Goal: Task Accomplishment & Management: Complete application form

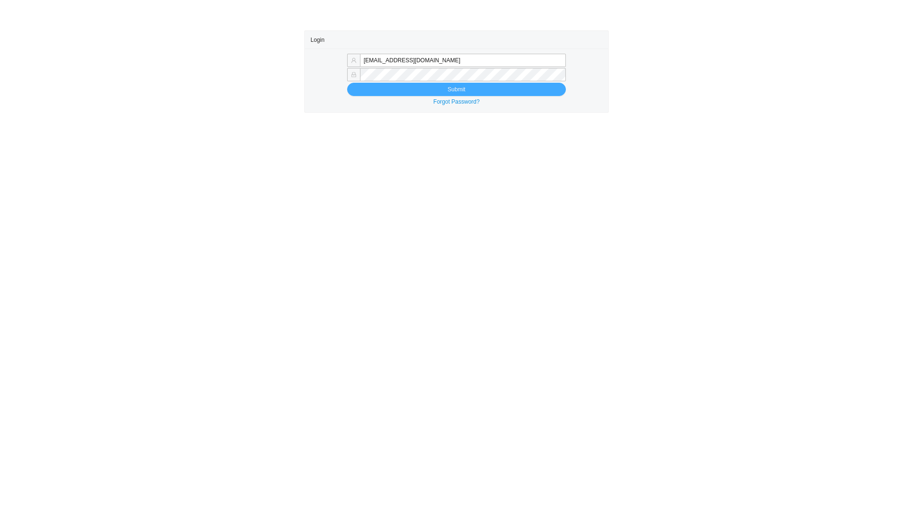
type input "[EMAIL_ADDRESS][DOMAIN_NAME]"
click at [413, 87] on button "Submit" at bounding box center [456, 89] width 219 height 13
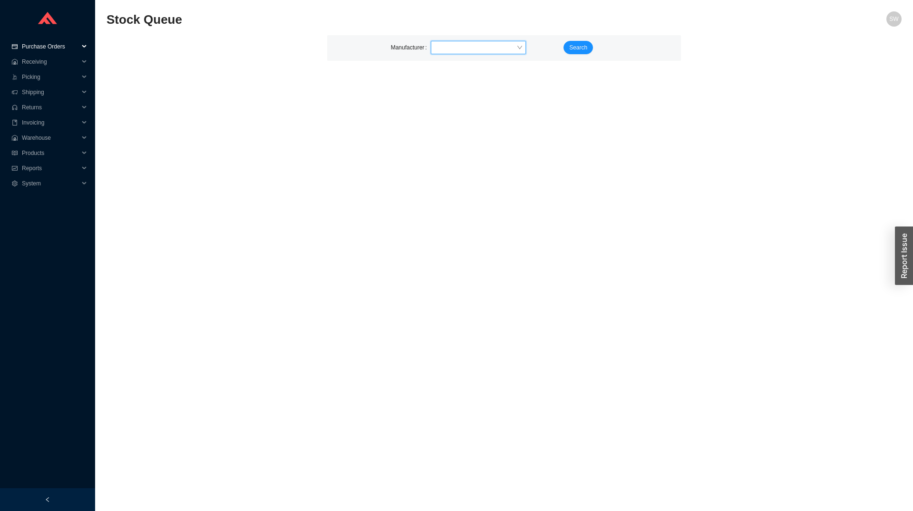
click at [49, 47] on span "Purchase Orders" at bounding box center [50, 46] width 57 height 15
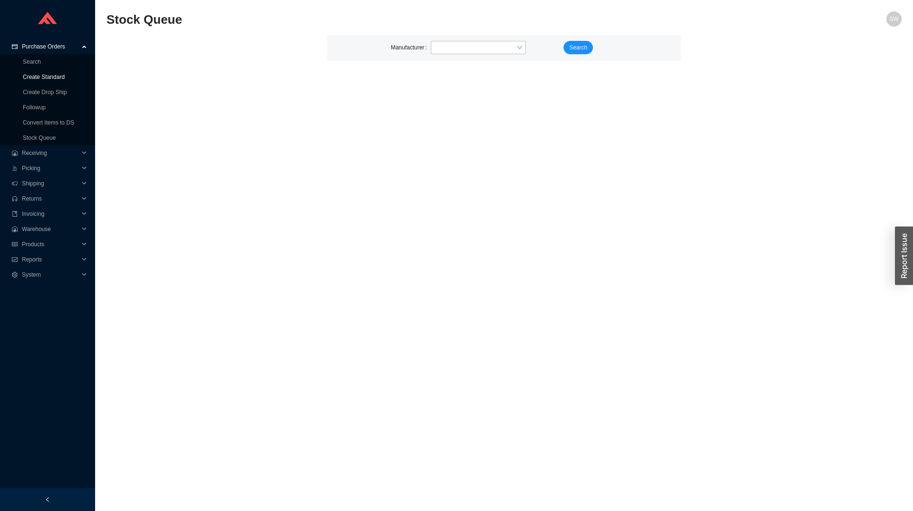
click at [55, 77] on link "Create Standard" at bounding box center [44, 77] width 42 height 7
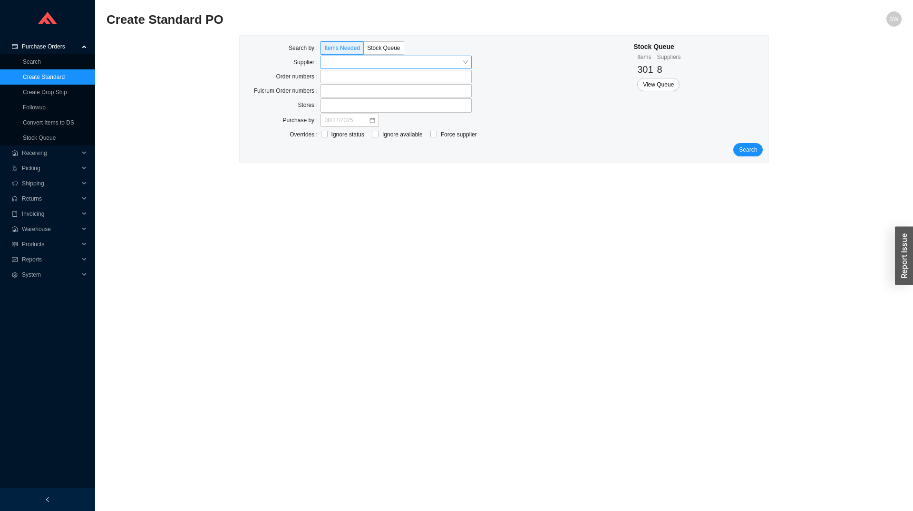
click at [394, 67] on input "search" at bounding box center [393, 62] width 138 height 12
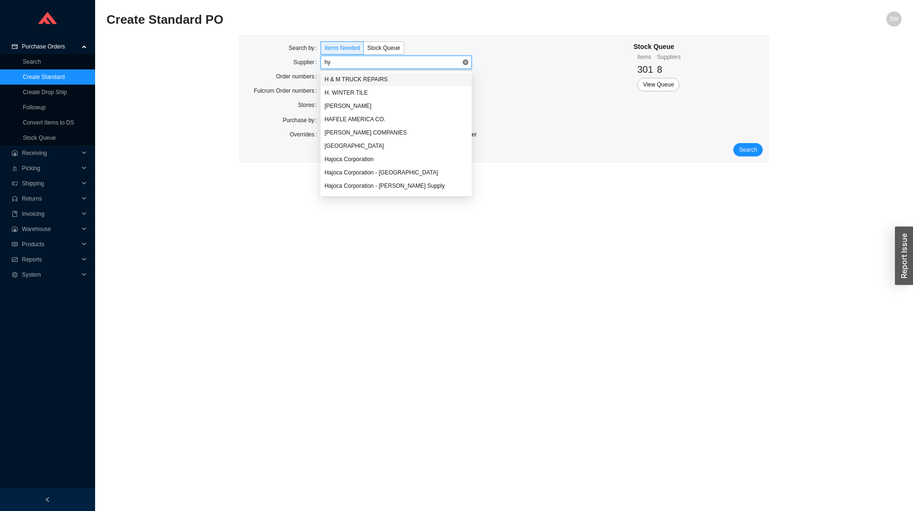
type input "hyd"
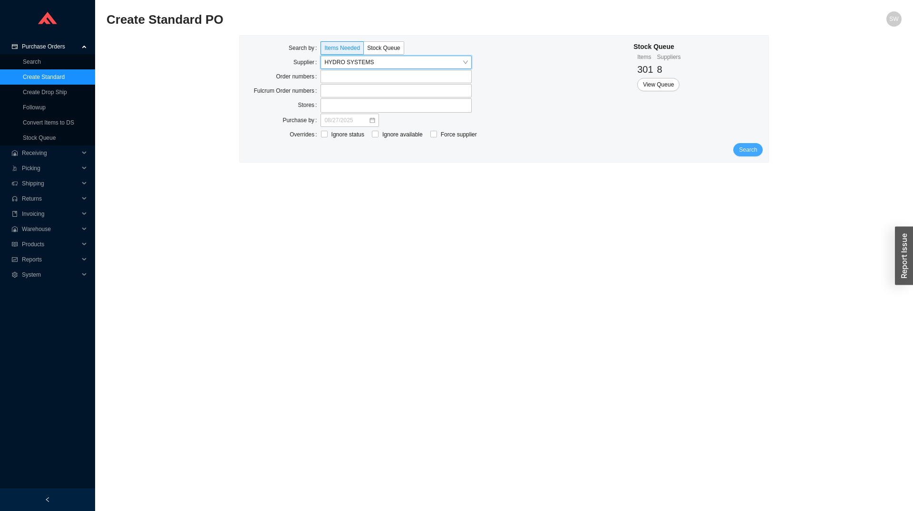
click at [747, 154] on span "Search" at bounding box center [748, 150] width 18 height 10
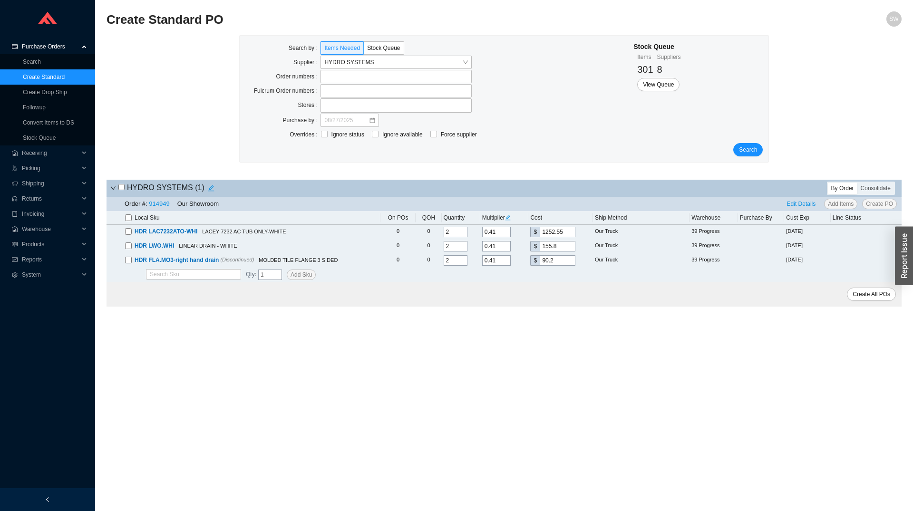
click at [128, 219] on input "checkbox" at bounding box center [128, 218] width 7 height 7
checkbox input "true"
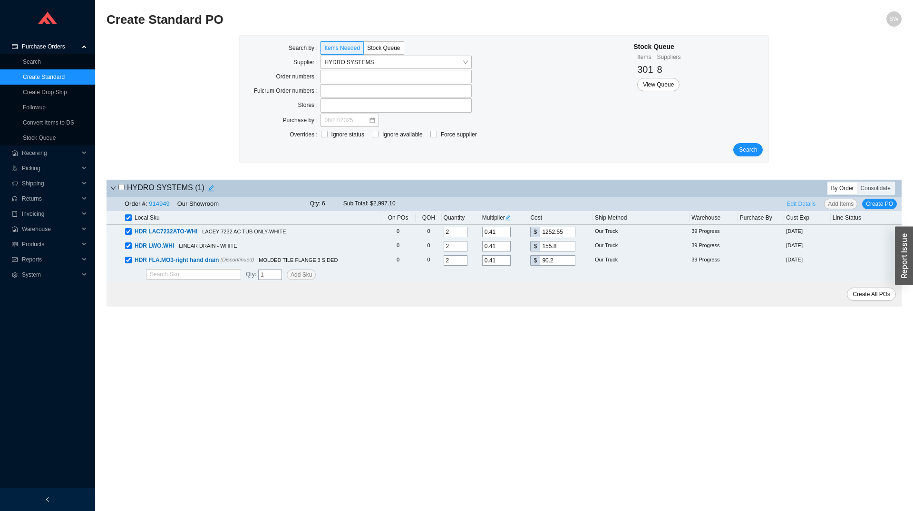
click at [795, 208] on span "Edit Details" at bounding box center [801, 204] width 29 height 10
select select "5"
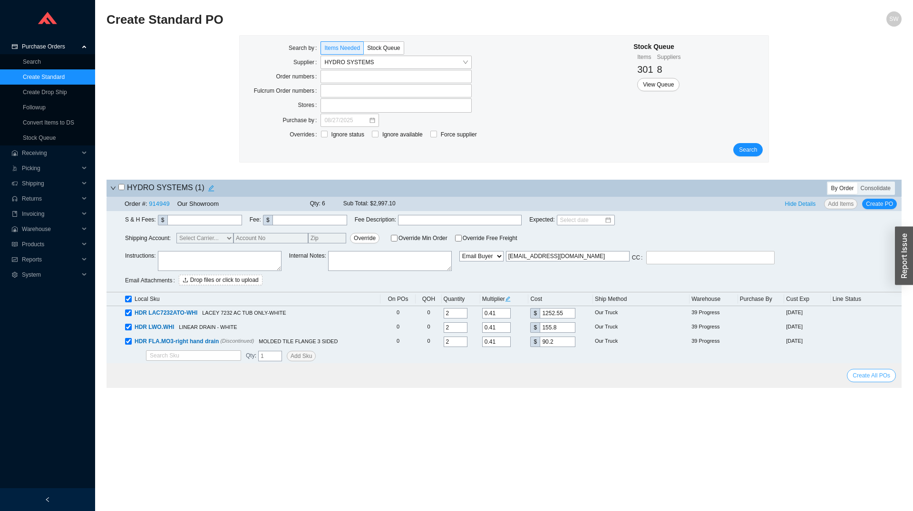
click at [870, 376] on span "Create All POs" at bounding box center [872, 376] width 38 height 10
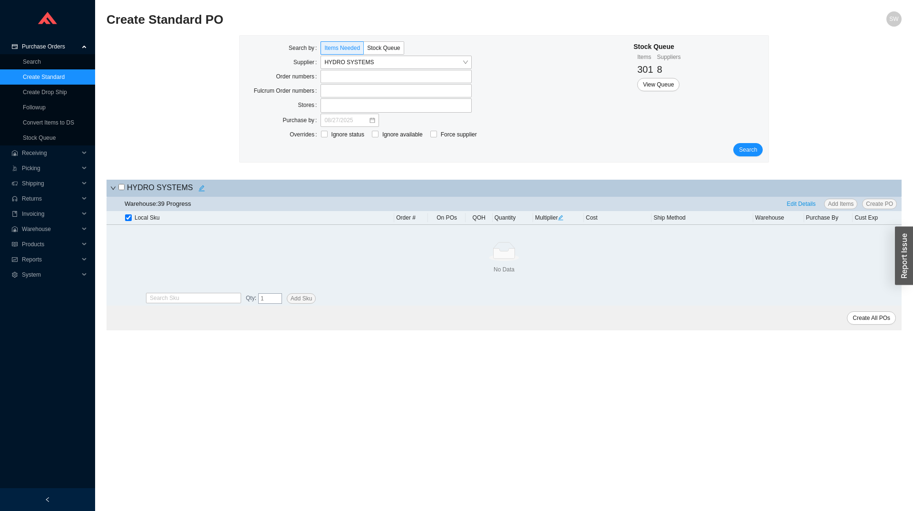
click at [48, 48] on span "Purchase Orders" at bounding box center [50, 46] width 57 height 15
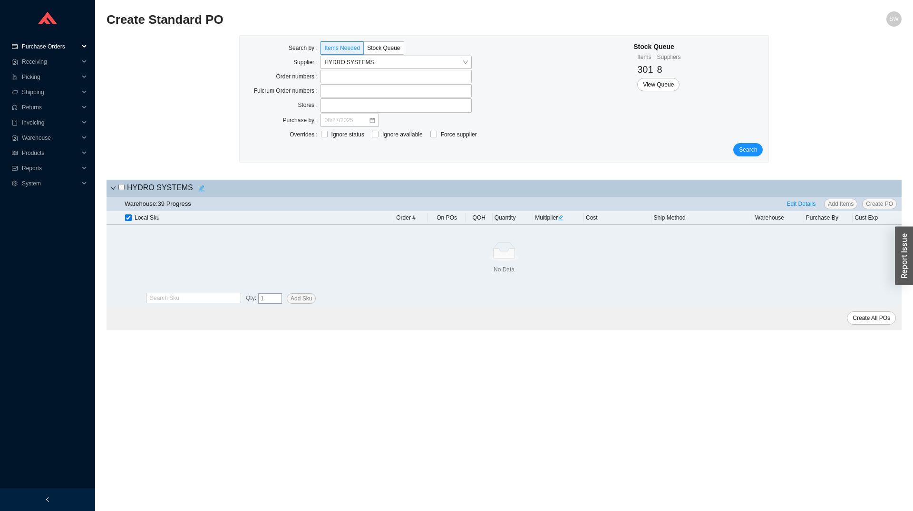
click at [48, 48] on span "Purchase Orders" at bounding box center [50, 46] width 57 height 15
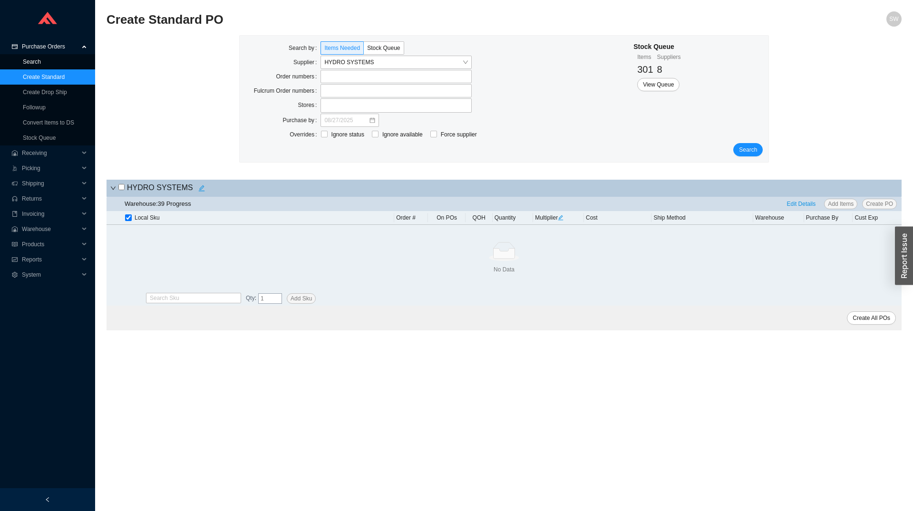
click at [41, 61] on link "Search" at bounding box center [32, 62] width 18 height 7
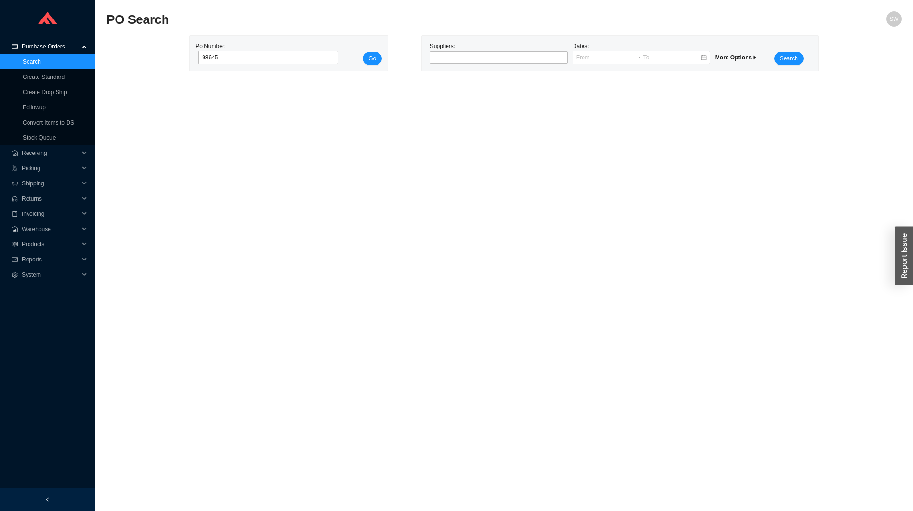
type input "986451"
click button "Go" at bounding box center [372, 58] width 19 height 13
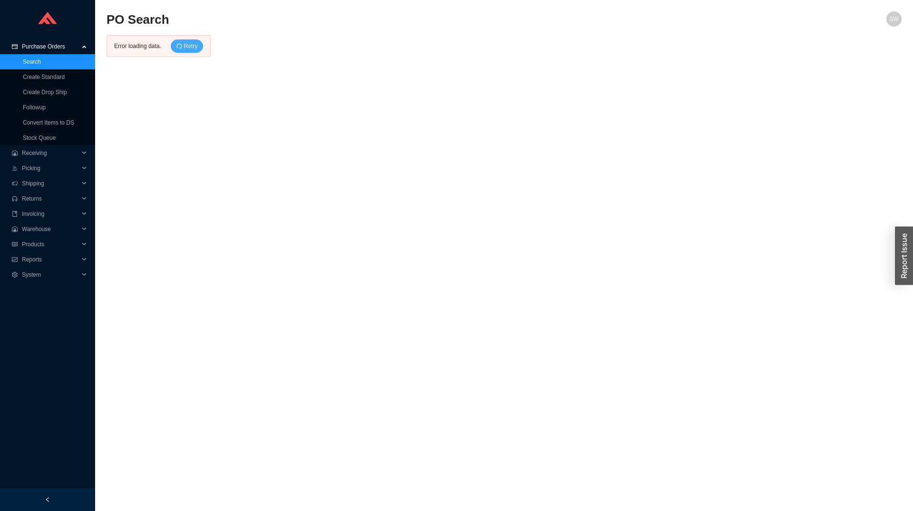
click at [197, 47] on button "Retry" at bounding box center [187, 45] width 33 height 13
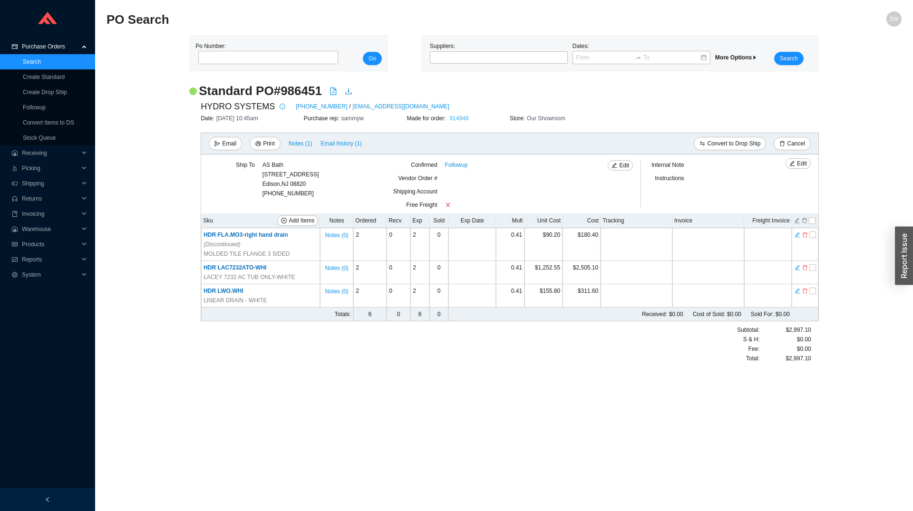
click at [451, 120] on link "914949" at bounding box center [459, 118] width 19 height 7
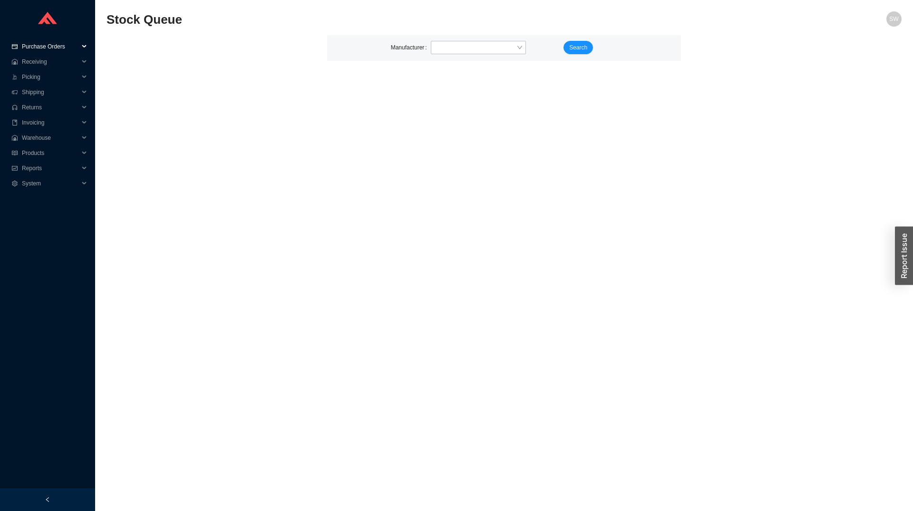
click at [40, 53] on span "Purchase Orders" at bounding box center [50, 46] width 57 height 15
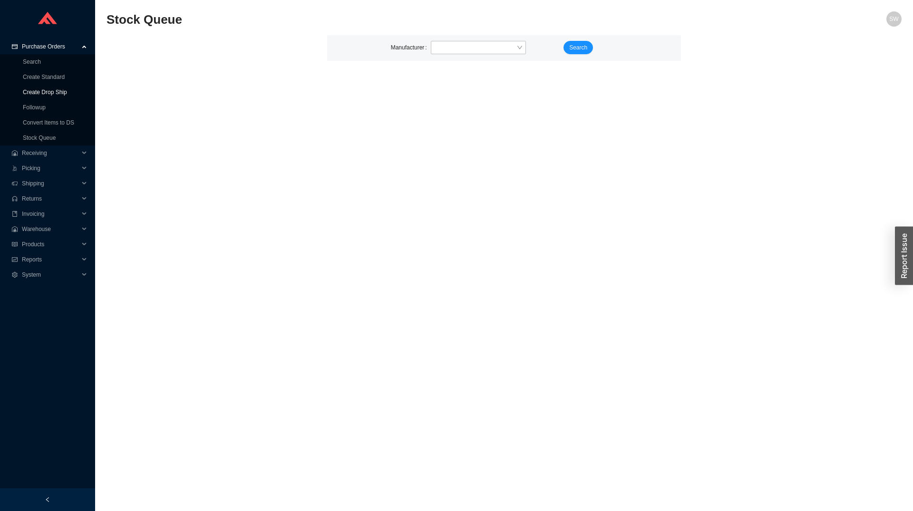
click at [55, 89] on link "Create Drop Ship" at bounding box center [45, 92] width 44 height 7
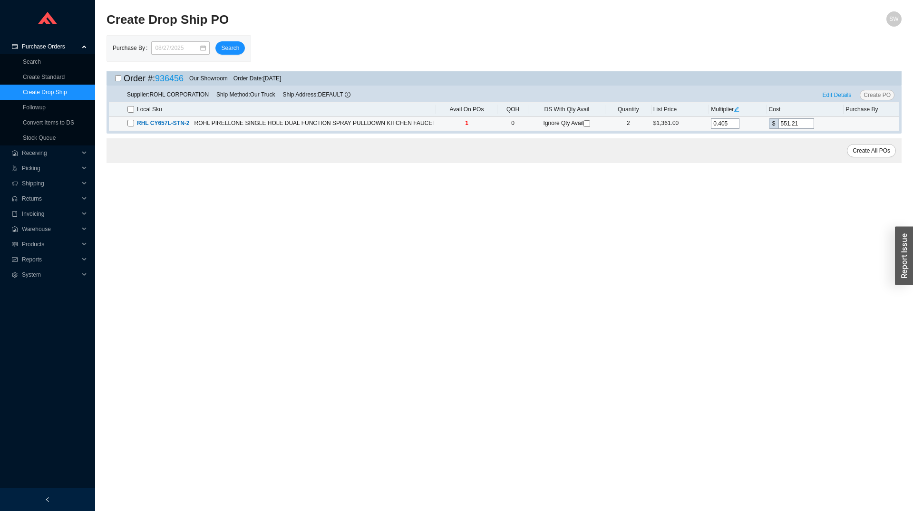
click at [129, 121] on input "checkbox" at bounding box center [131, 123] width 7 height 7
checkbox input "true"
click at [836, 94] on span "Edit Details" at bounding box center [837, 95] width 29 height 10
select select "1"
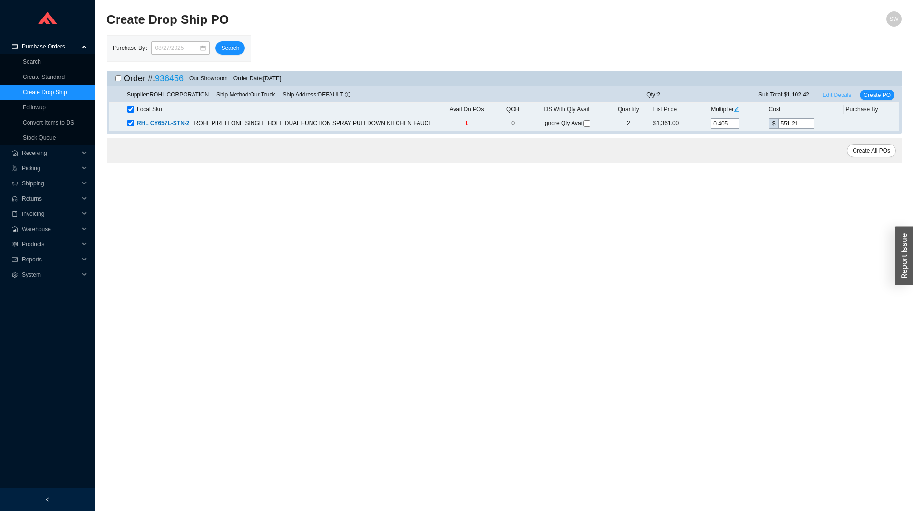
select select "6"
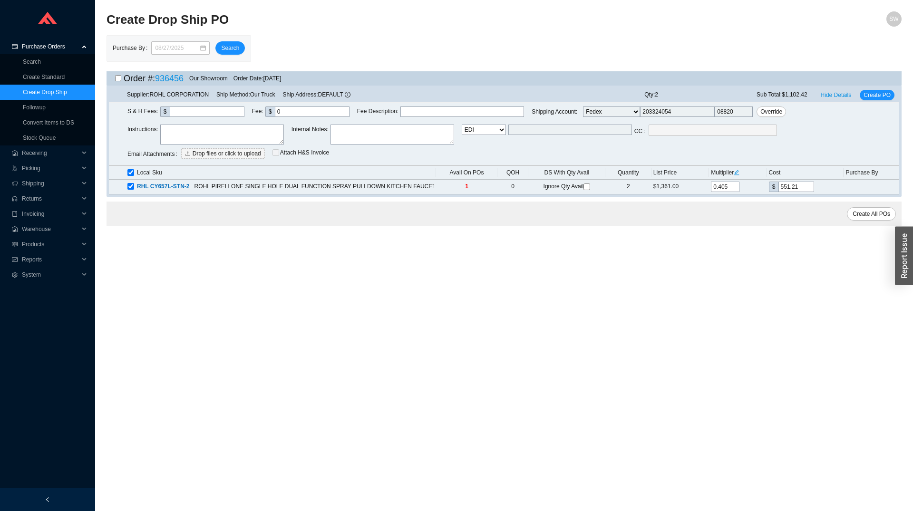
click at [242, 135] on textarea at bounding box center [222, 135] width 124 height 20
type textarea "Please ship asap"
click at [871, 98] on span "Create PO" at bounding box center [877, 95] width 27 height 10
click at [121, 79] on input "checkbox" at bounding box center [118, 78] width 6 height 6
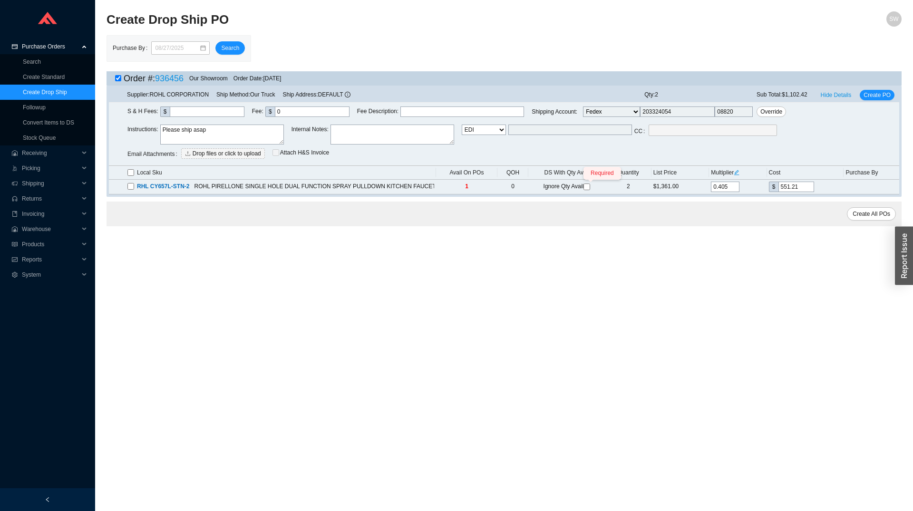
checkbox input "false"
click at [135, 170] on div "Local Sku" at bounding box center [281, 173] width 307 height 10
click at [131, 170] on input "checkbox" at bounding box center [131, 172] width 7 height 7
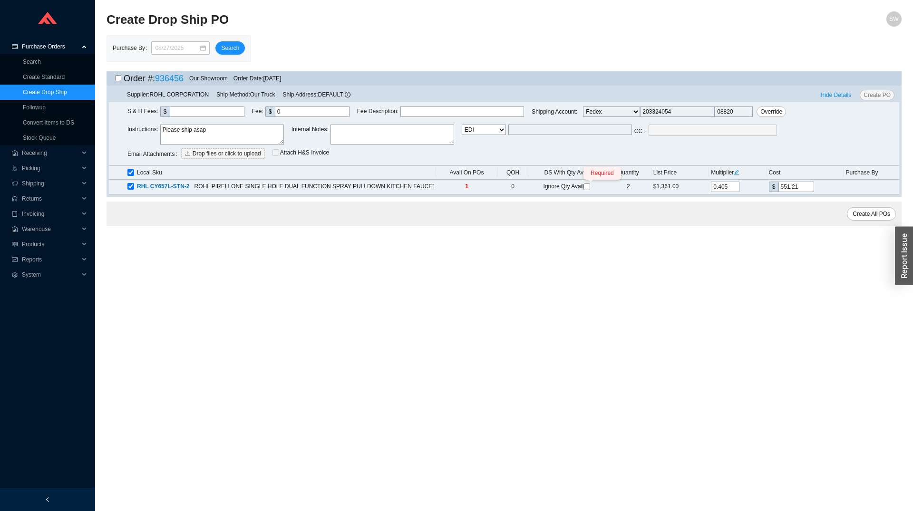
checkbox input "true"
click at [590, 190] on td "Ignore Qty Avail Required" at bounding box center [567, 187] width 77 height 15
click at [587, 187] on input "Required" at bounding box center [587, 187] width 7 height 7
checkbox input "true"
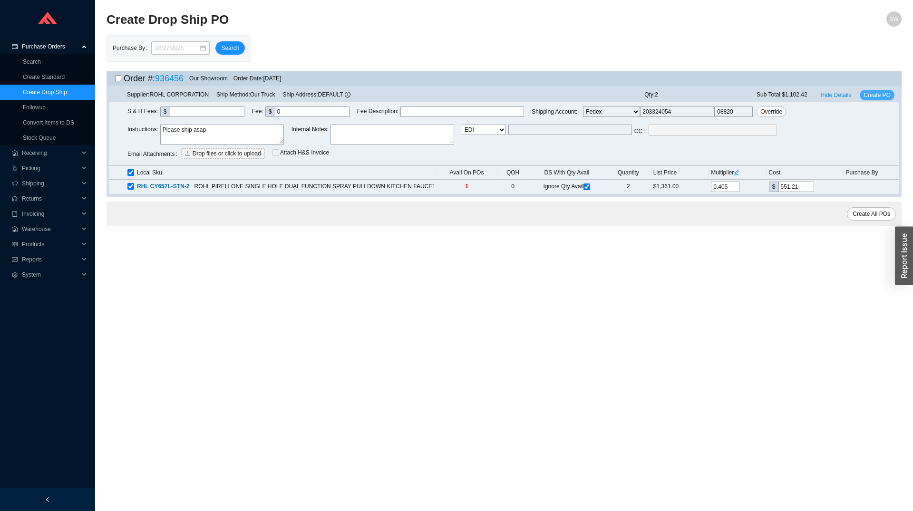
click at [885, 93] on span "Create PO" at bounding box center [877, 95] width 27 height 10
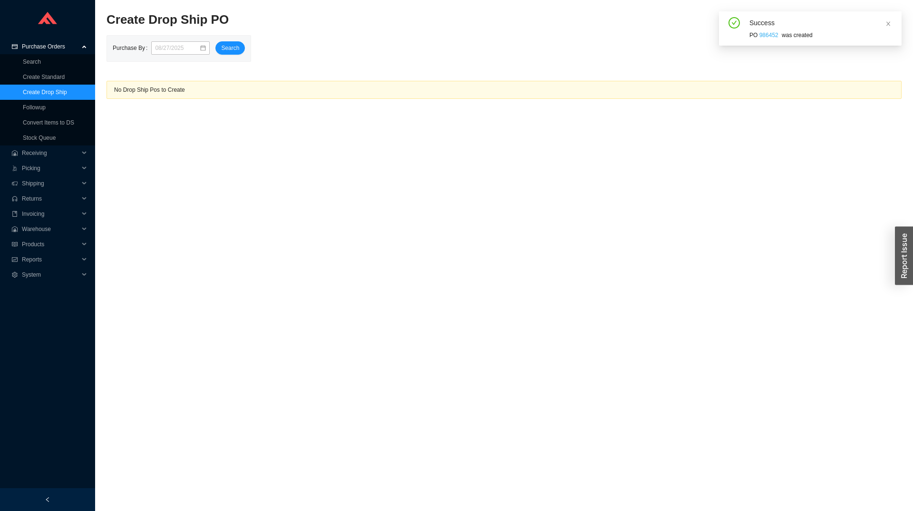
click at [767, 37] on link "986452" at bounding box center [769, 35] width 19 height 7
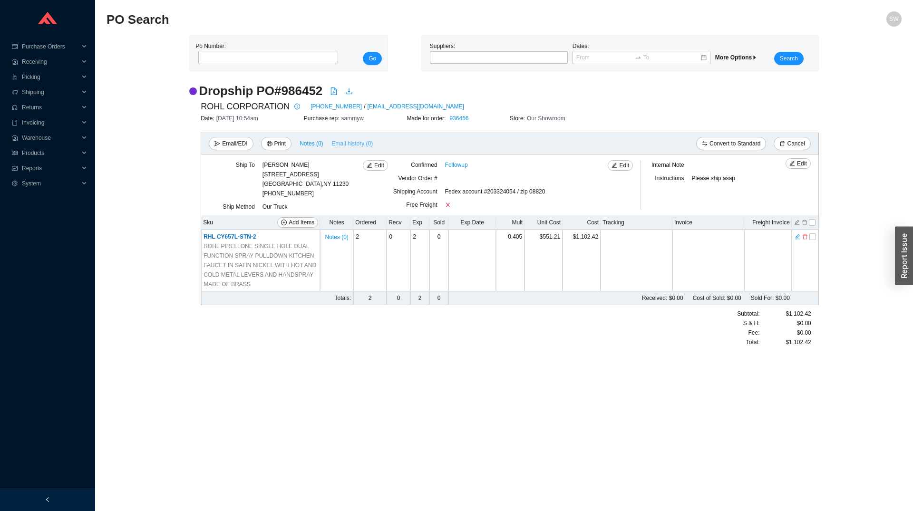
click at [352, 142] on span "Email history (0)" at bounding box center [352, 144] width 41 height 10
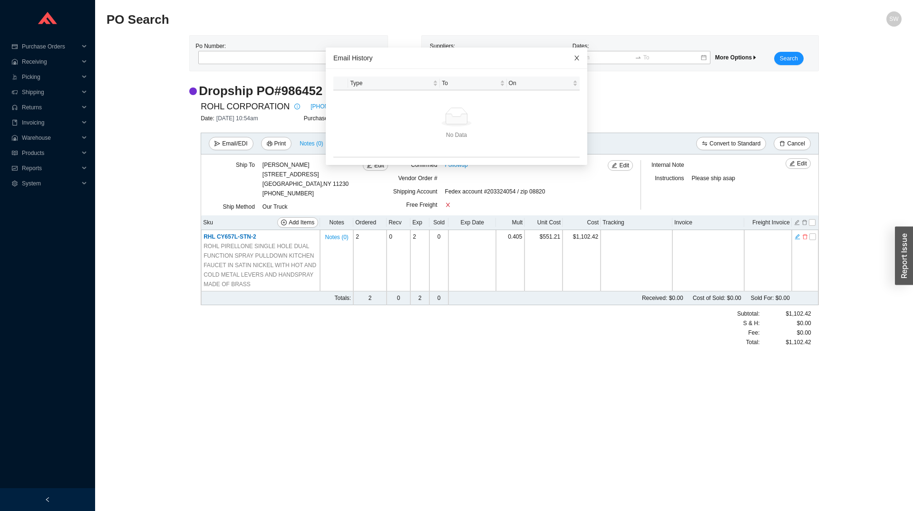
click at [574, 57] on icon "close" at bounding box center [577, 58] width 7 height 7
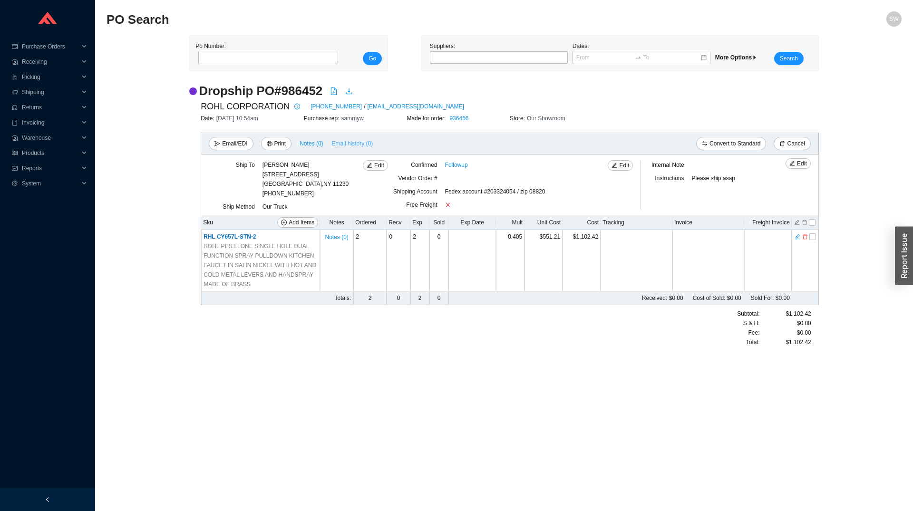
click at [340, 142] on span "Email history (0)" at bounding box center [352, 144] width 41 height 10
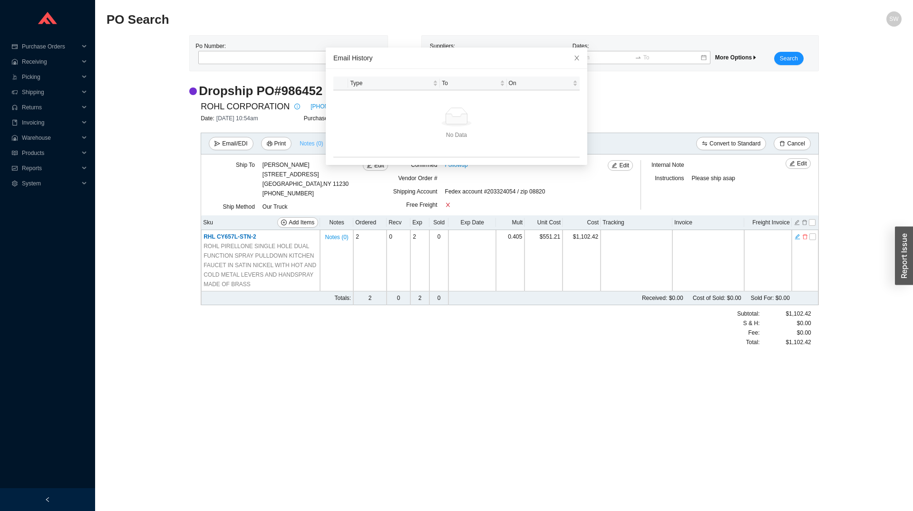
click at [306, 143] on span "Notes ( 0 )" at bounding box center [311, 144] width 23 height 10
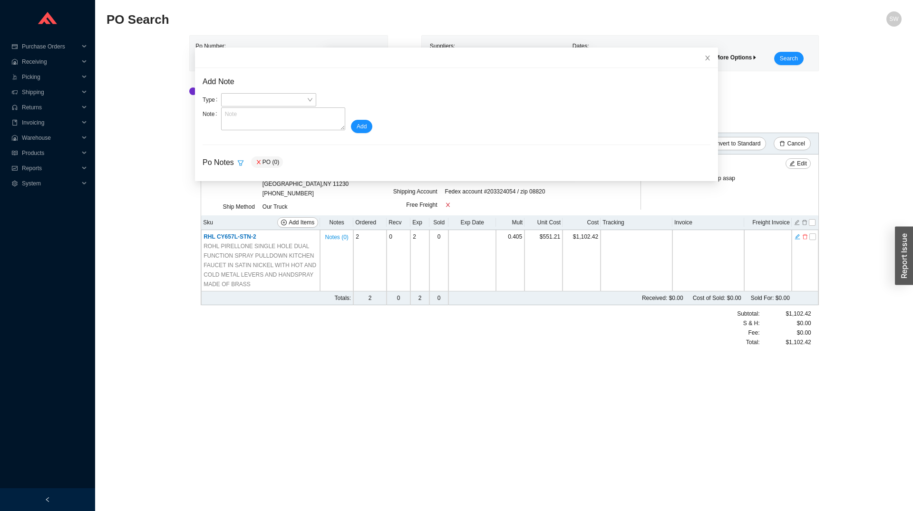
click at [306, 143] on div "Add Note Type Note Add Po Notes PO (0)" at bounding box center [456, 124] width 523 height 113
click at [705, 59] on icon "close" at bounding box center [708, 58] width 7 height 7
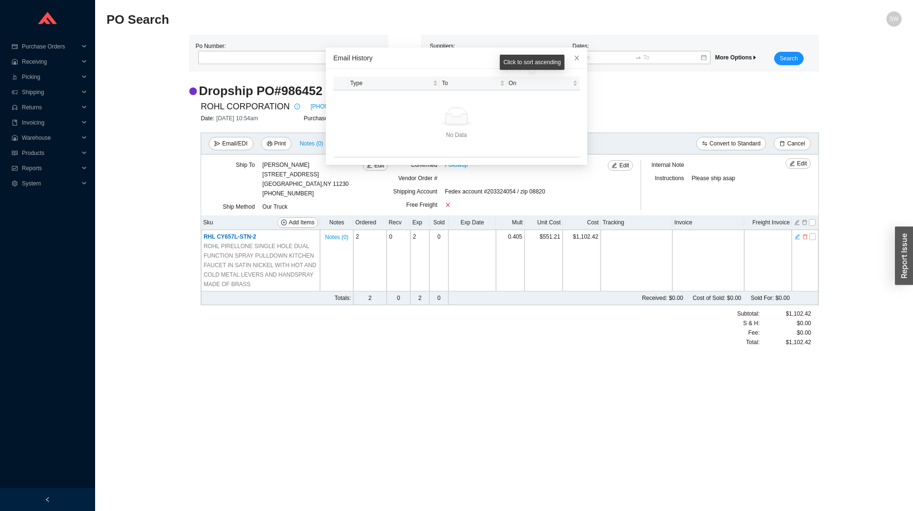
click at [564, 57] on div "Click to sort ascending" at bounding box center [532, 62] width 65 height 15
click at [574, 57] on icon "close" at bounding box center [577, 58] width 7 height 7
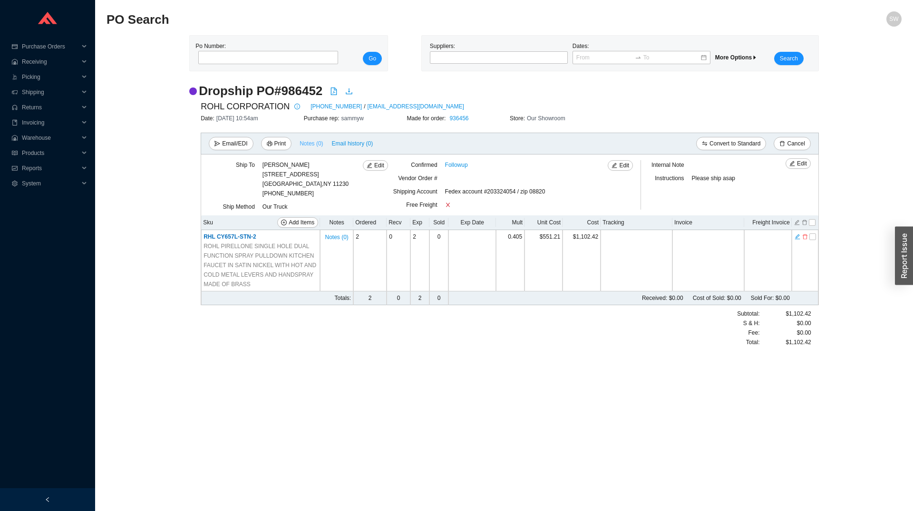
click at [303, 141] on span "Notes ( 0 )" at bounding box center [311, 144] width 23 height 10
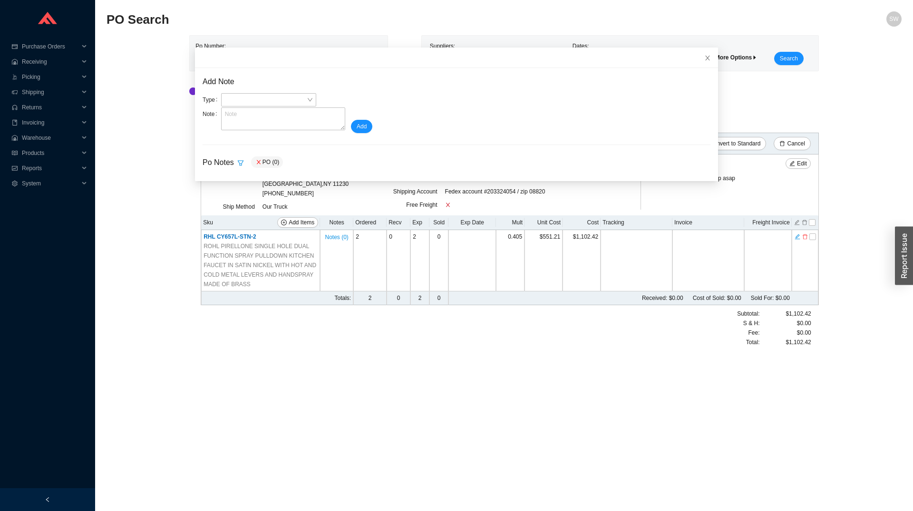
click at [321, 371] on main "PO Search SW Po Number: Go Suppliers: Dates: More Options Search Dropship PO # …" at bounding box center [504, 261] width 795 height 500
click at [705, 58] on icon "close" at bounding box center [708, 58] width 7 height 7
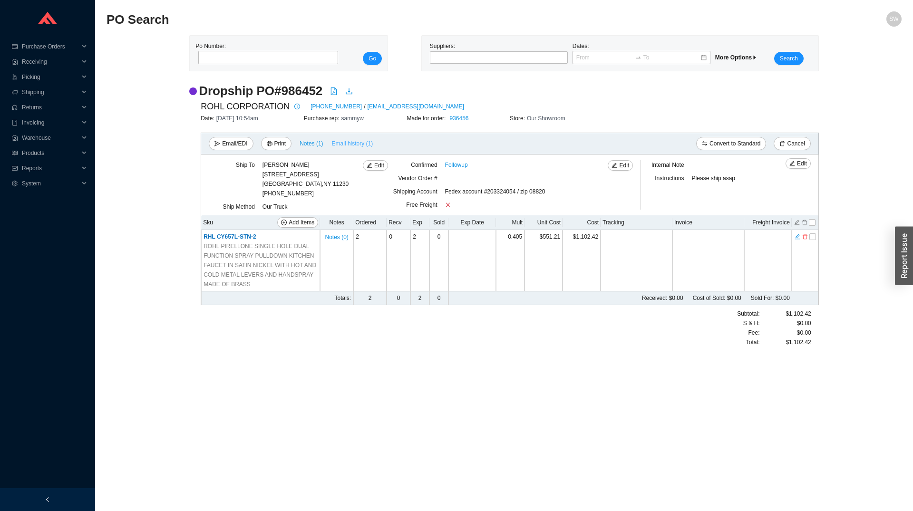
click at [342, 146] on span "Email history (1)" at bounding box center [352, 144] width 41 height 10
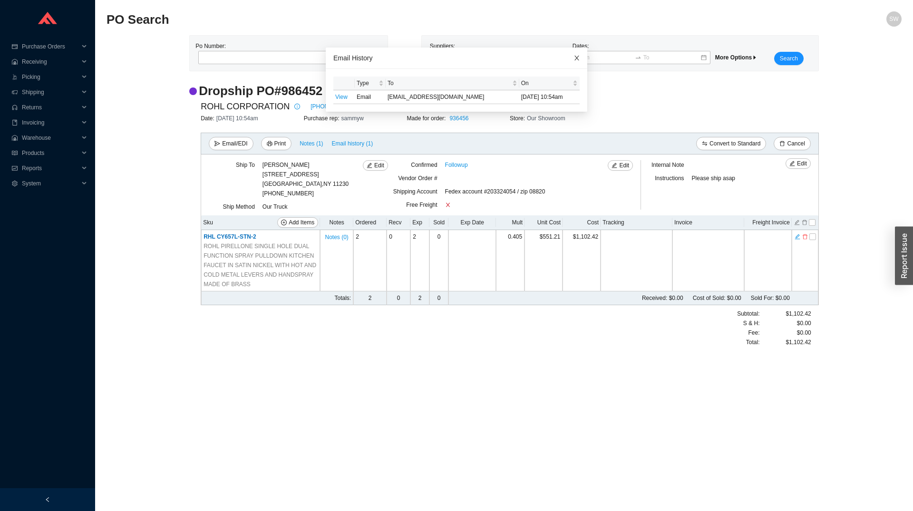
click at [574, 60] on icon "close" at bounding box center [577, 58] width 7 height 7
